Goal: Navigation & Orientation: Find specific page/section

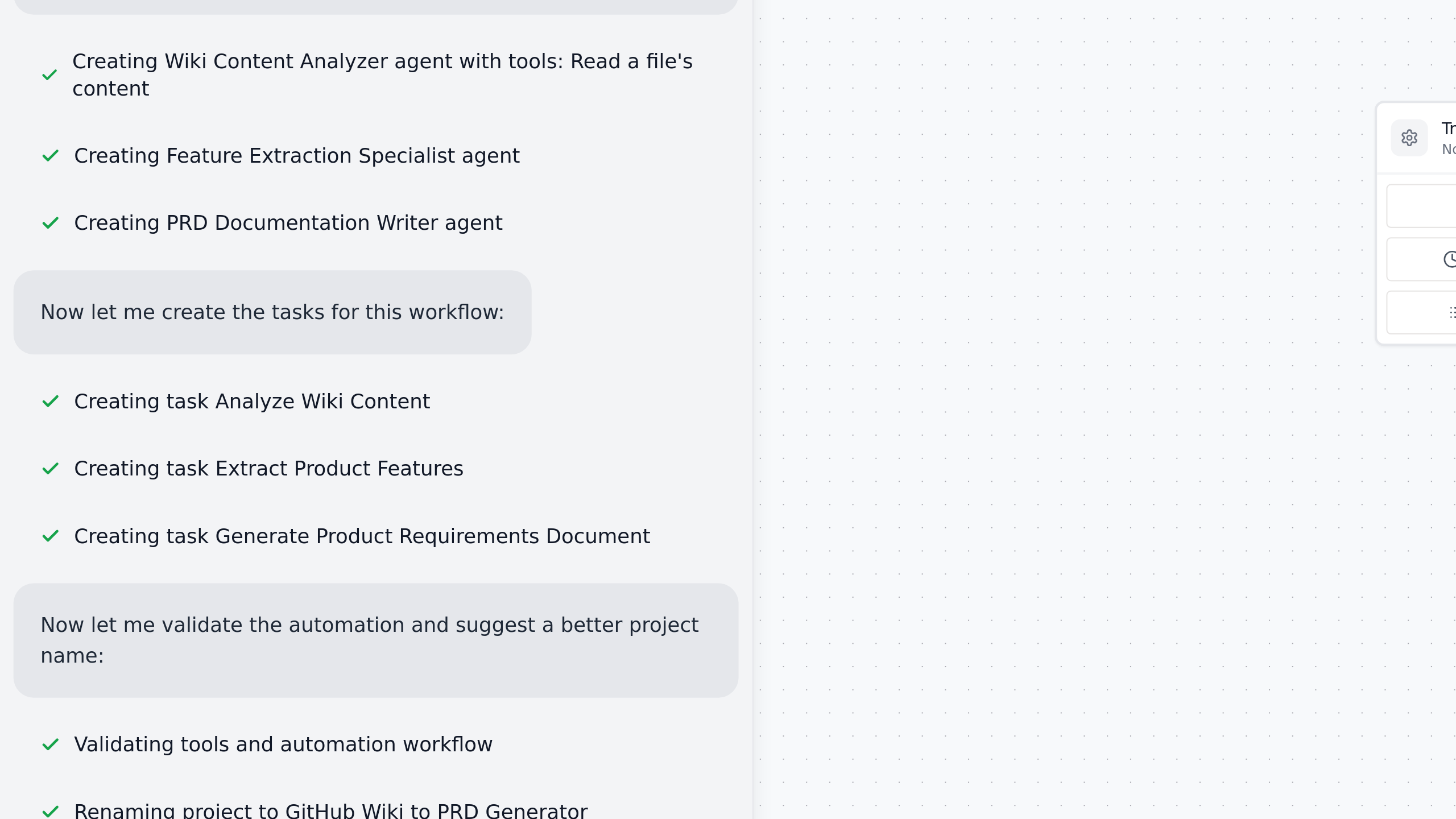
scroll to position [1309, 0]
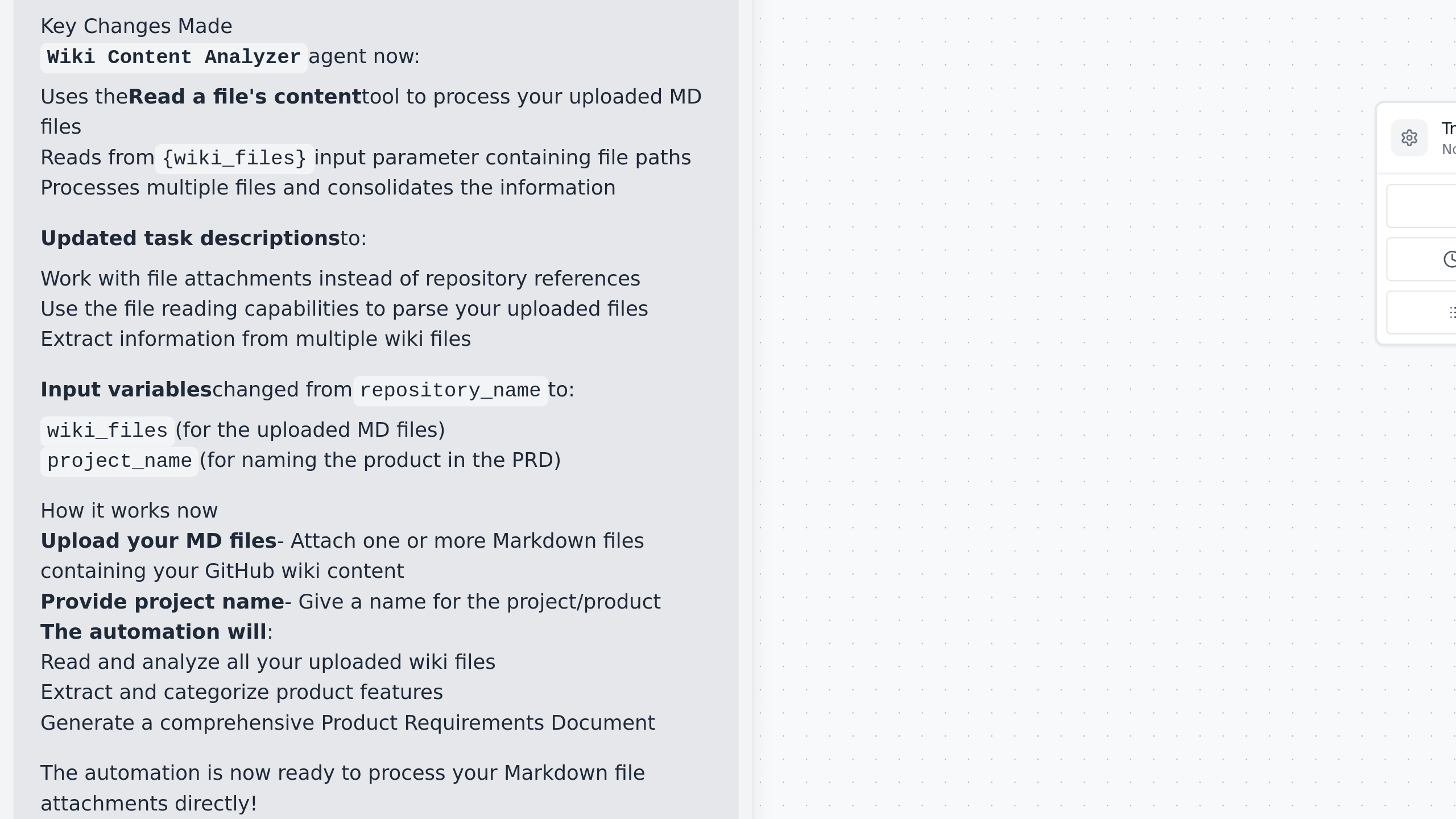
click at [316, 177] on div ".deletable-edge-delete-btn { width: 20px; height: 20px; border: 0px solid #ffff…" at bounding box center [773, 439] width 1037 height 760
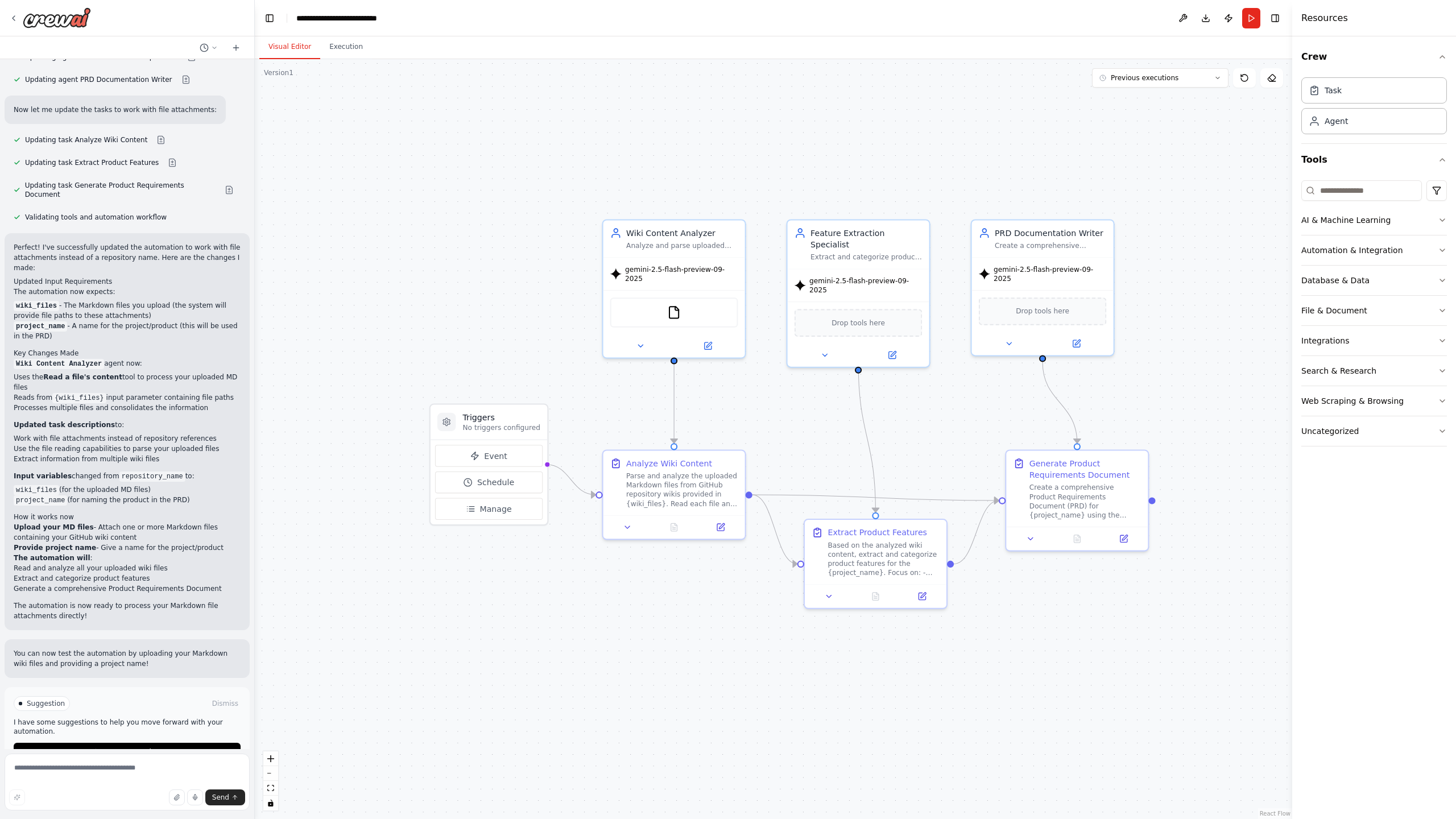
drag, startPoint x: 423, startPoint y: 374, endPoint x: 424, endPoint y: 251, distance: 123.0
click at [424, 251] on div ".deletable-edge-delete-btn { width: 20px; height: 20px; border: 0px solid #ffff…" at bounding box center [773, 439] width 1037 height 760
click at [16, 19] on icon at bounding box center [14, 18] width 9 height 9
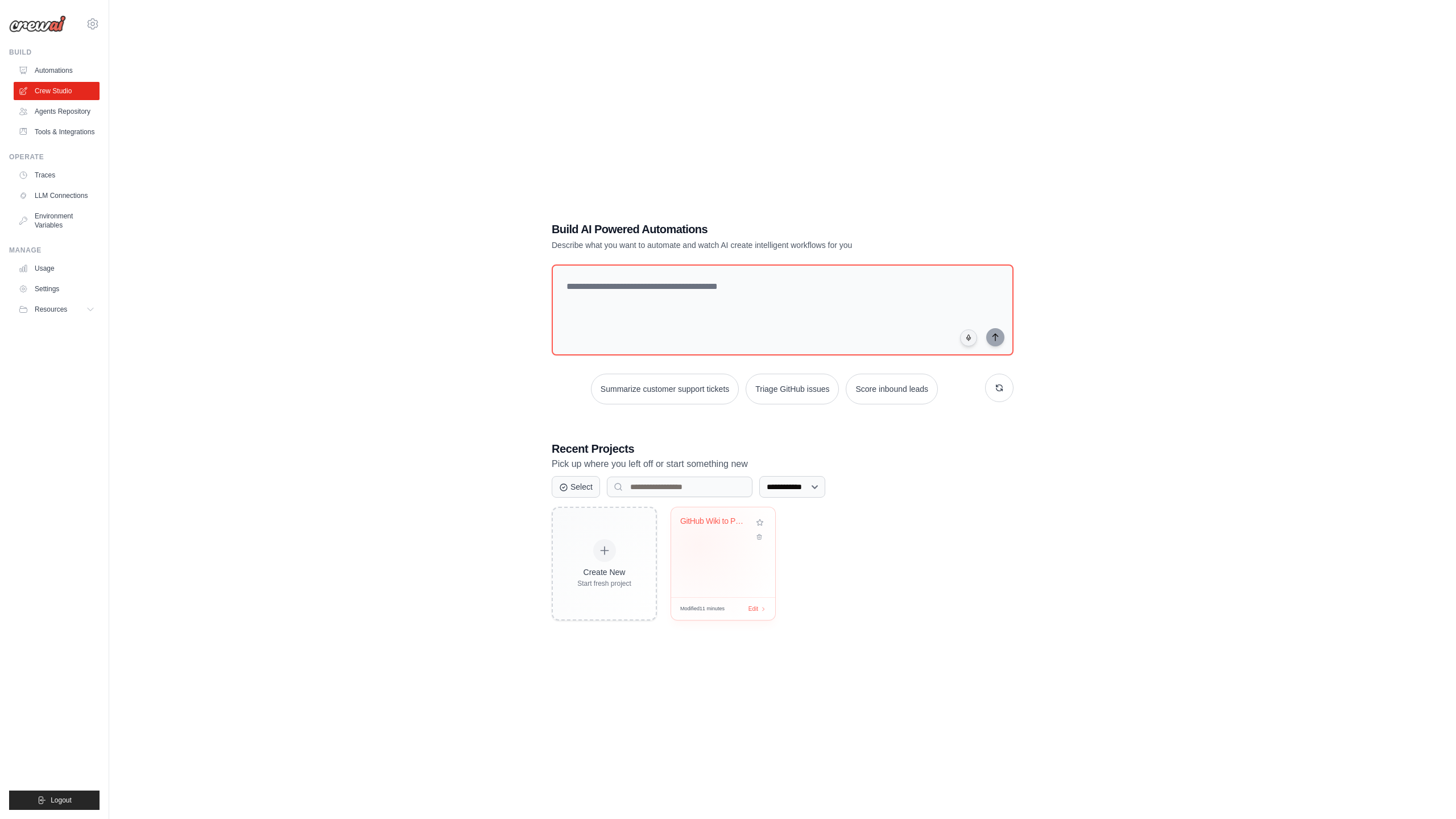
click at [698, 545] on div "GitHub Wiki to PRD Generator" at bounding box center [723, 552] width 104 height 90
click at [60, 128] on link "Tools & Integrations" at bounding box center [57, 132] width 86 height 18
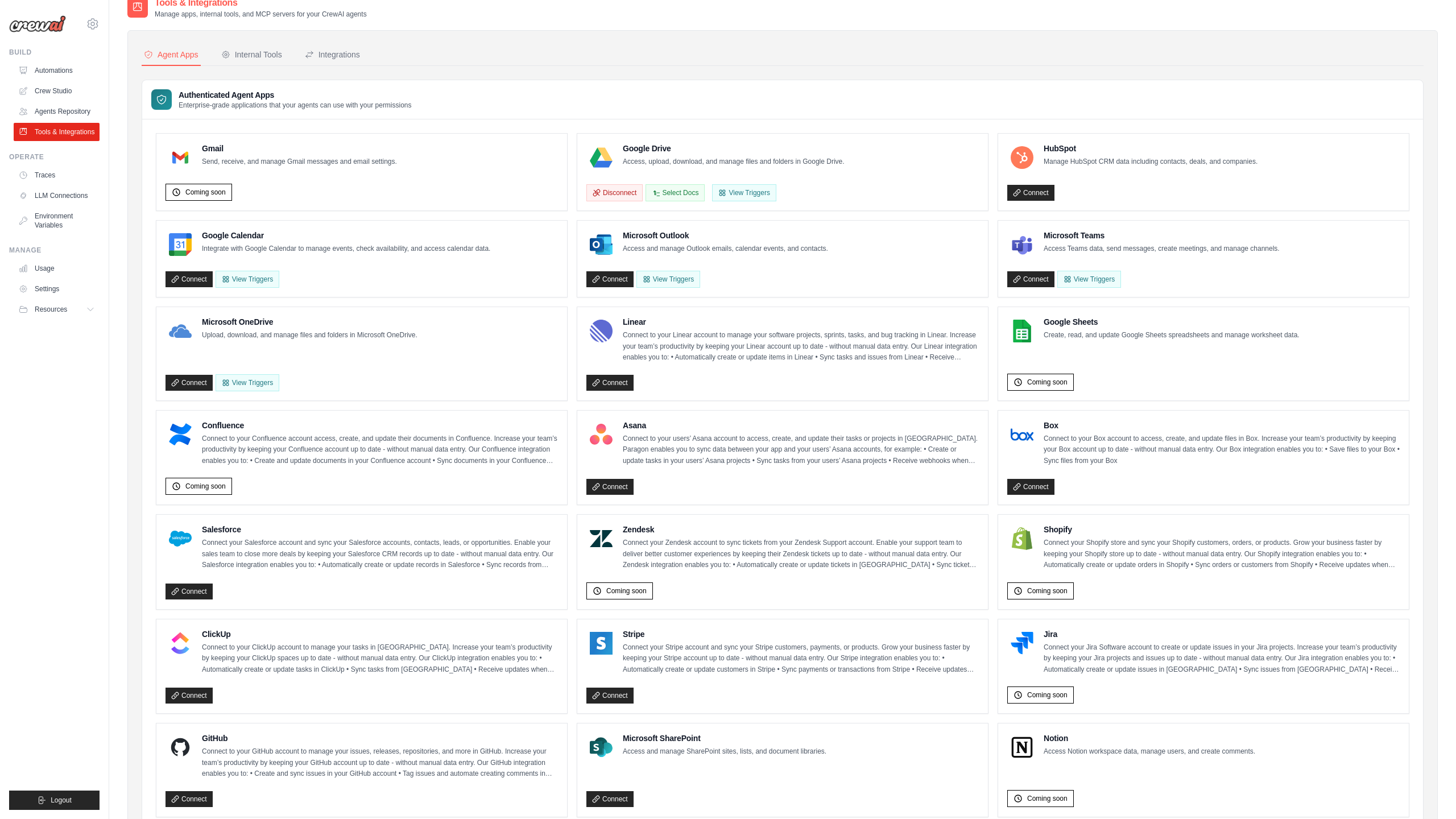
scroll to position [15, 0]
click at [602, 88] on div "Authenticated Agent Apps Enterprise-grade applications that your agents can use…" at bounding box center [782, 100] width 1281 height 39
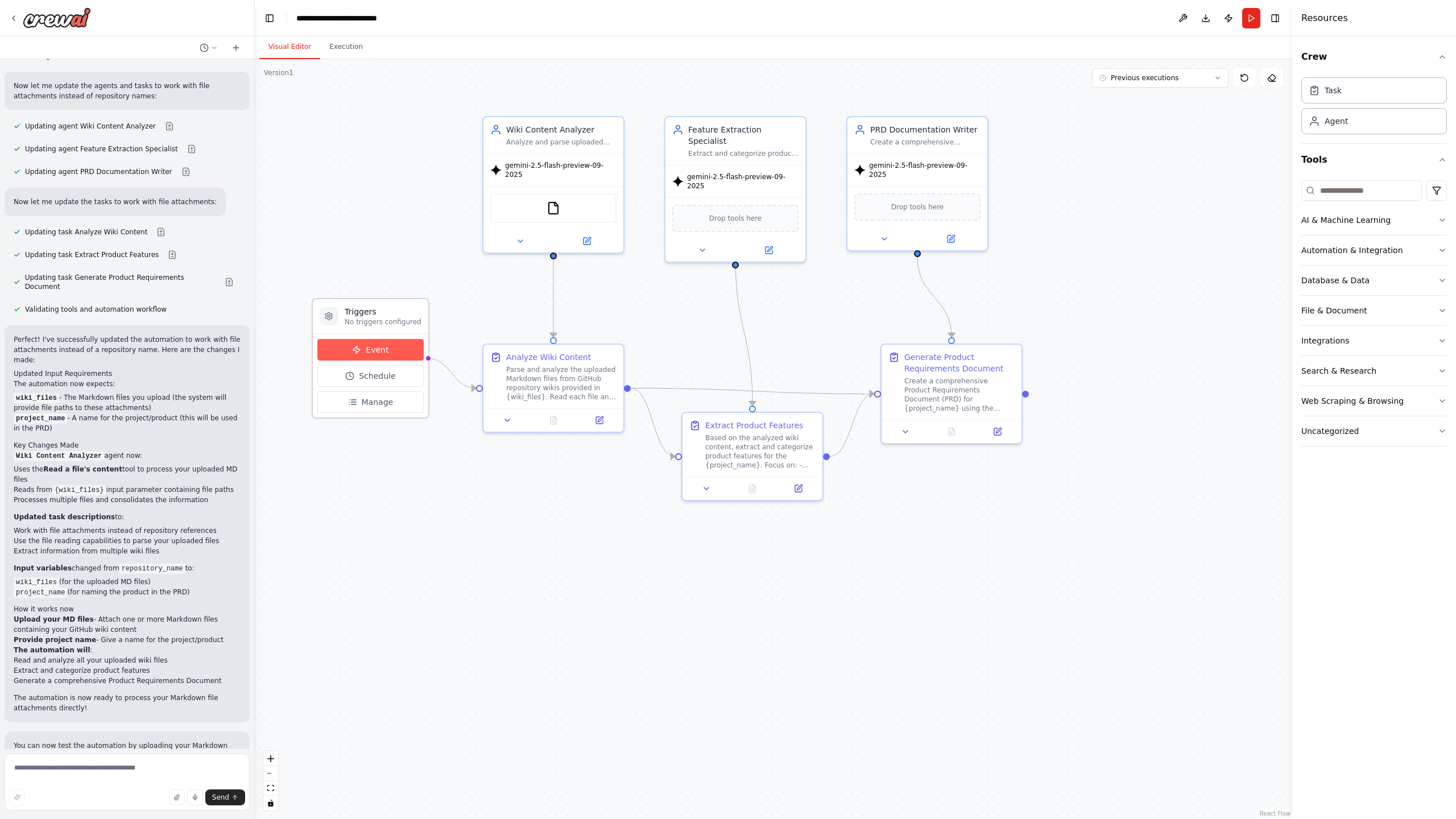
click at [390, 358] on button "Event" at bounding box center [371, 350] width 106 height 22
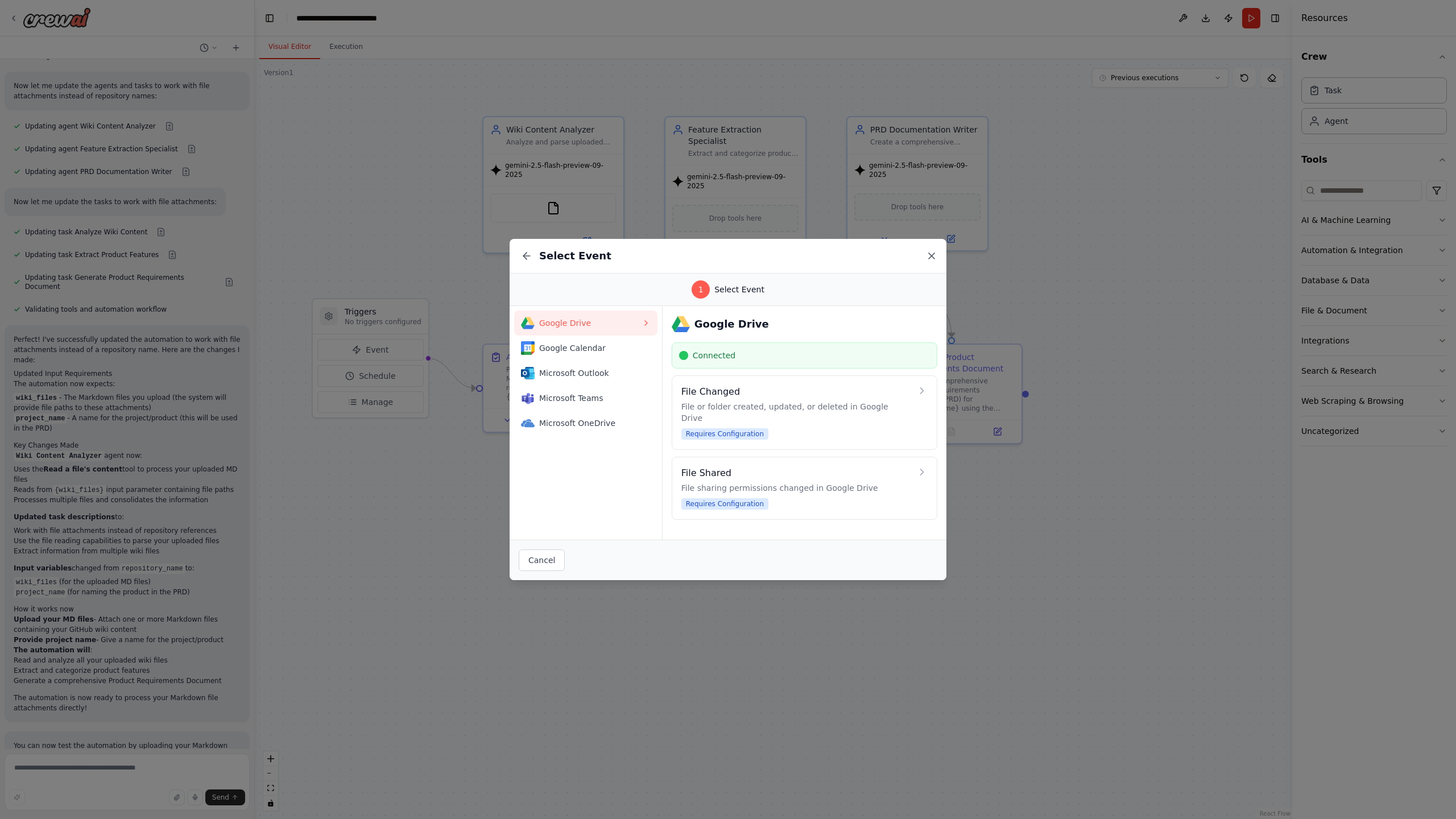
click at [928, 253] on icon at bounding box center [931, 255] width 11 height 11
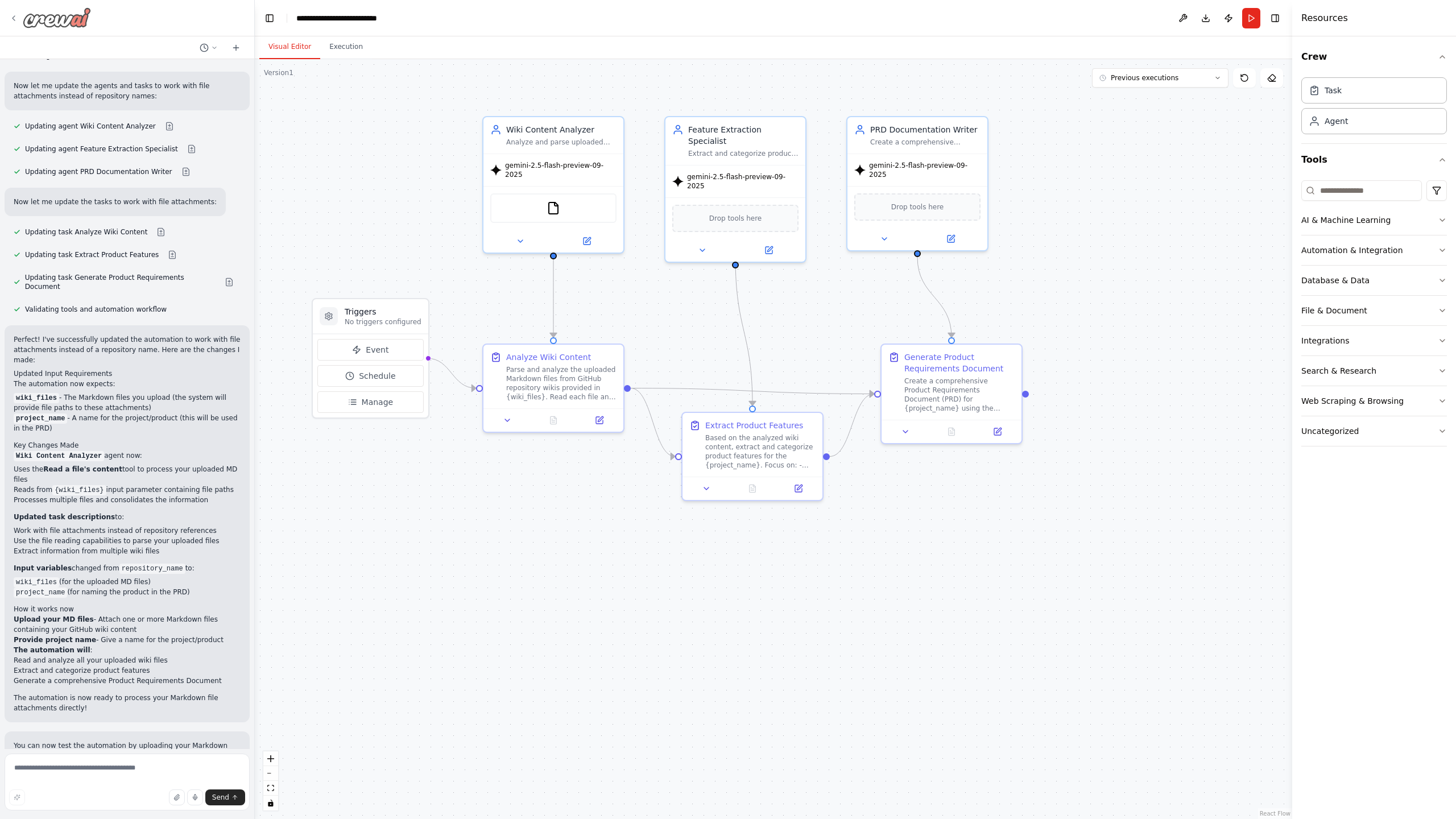
click at [12, 18] on icon at bounding box center [13, 18] width 2 height 5
